Goal: Information Seeking & Learning: Understand process/instructions

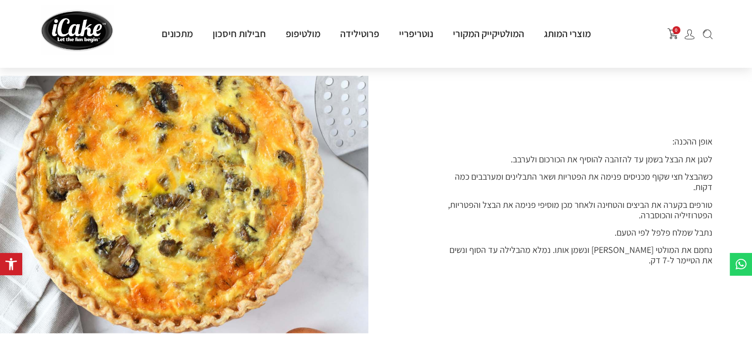
scroll to position [869, 0]
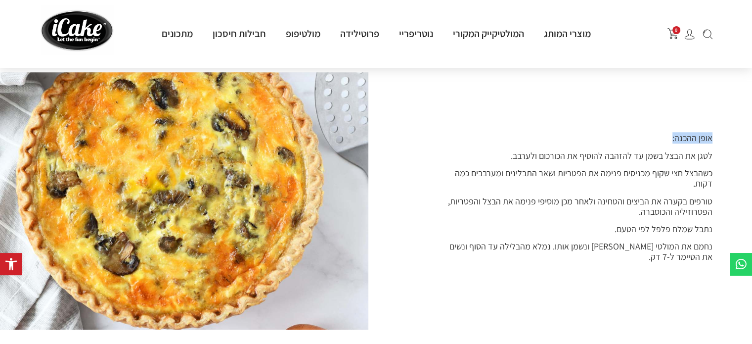
drag, startPoint x: 742, startPoint y: 135, endPoint x: 759, endPoint y: 128, distance: 18.4
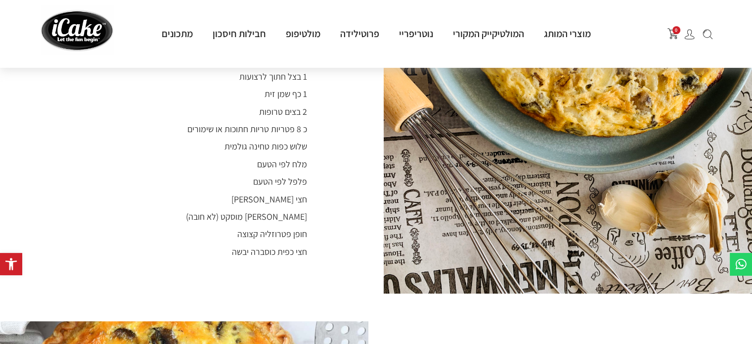
scroll to position [599, 0]
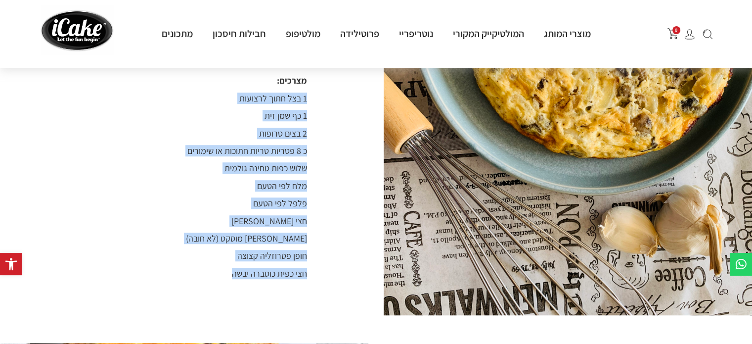
drag, startPoint x: 214, startPoint y: 256, endPoint x: 322, endPoint y: 80, distance: 206.6
click at [322, 80] on div "כמות -2 יחידות במגש פיצה תבנית-פיצה מצרכים: 1 בצל חתוך לרצועות 1 כף שמן זית 2 ב…" at bounding box center [208, 163] width 336 height 304
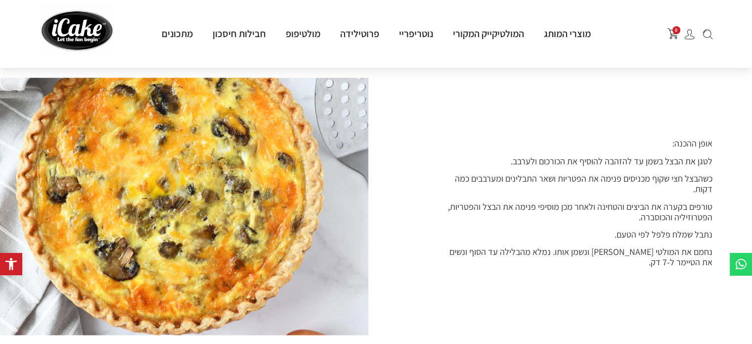
scroll to position [861, 0]
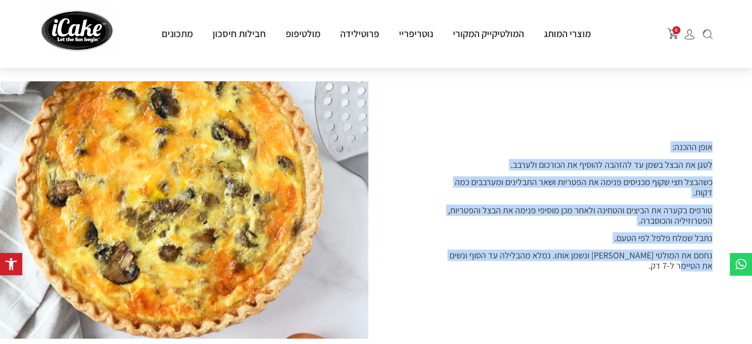
drag, startPoint x: 653, startPoint y: 256, endPoint x: 715, endPoint y: 131, distance: 138.8
click at [715, 131] on div "אופן ההכנה: לטגן את הבצל בשמן עד להזהבה להוסיף את הכורכום ולערבב. כשהבצל חצי שק…" at bounding box center [376, 209] width 682 height 195
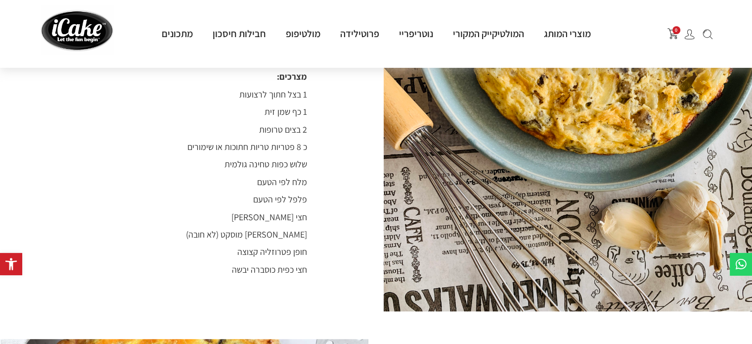
scroll to position [609, 0]
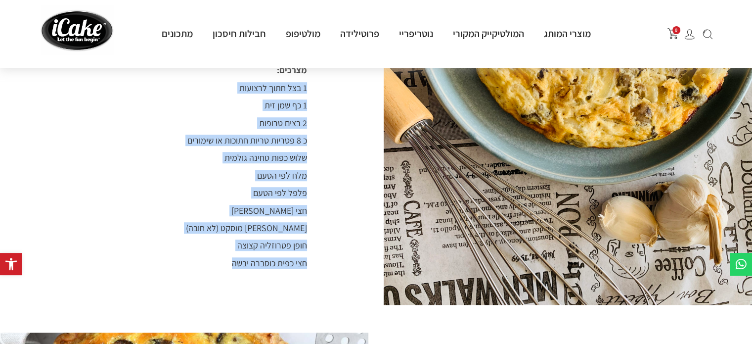
drag, startPoint x: 224, startPoint y: 253, endPoint x: 322, endPoint y: 74, distance: 203.7
click at [322, 74] on div "כמות -2 יחידות במגש פיצה תבנית-פיצה מצרכים: 1 בצל חתוך לרצועות 1 כף שמן זית 2 ב…" at bounding box center [208, 152] width 336 height 304
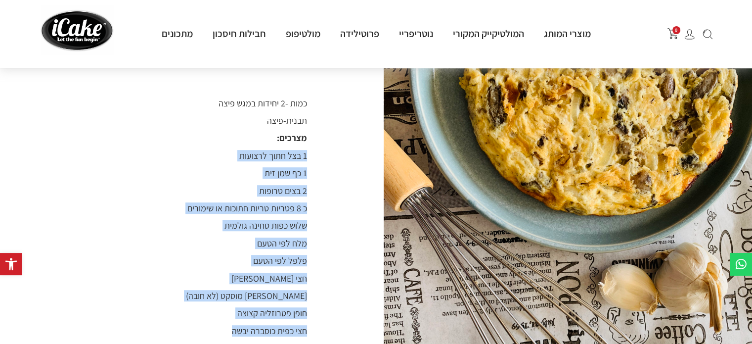
scroll to position [558, 0]
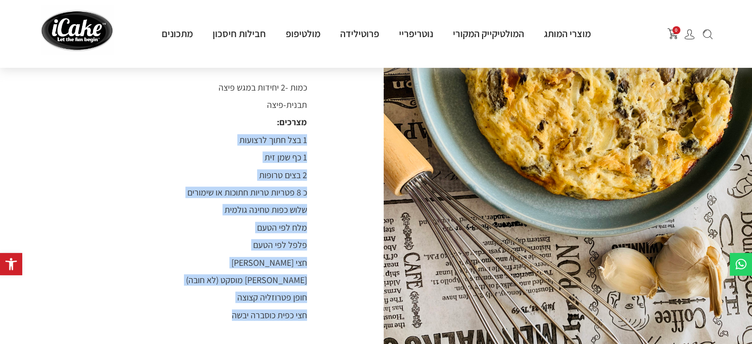
copy div "1 בצל חתוך לרצועות 1 כף שמן זית 2 בצים טרופות כ 8 פטריות טריות חתוכות או שימורי…"
